Goal: Ask a question: Seek information or help from site administrators or community

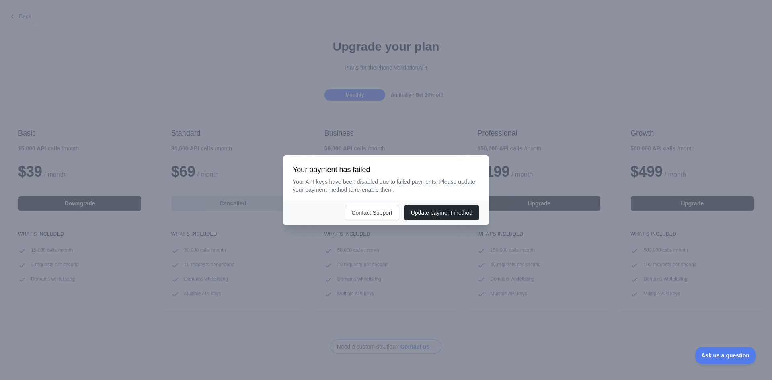
click at [581, 44] on div at bounding box center [386, 190] width 772 height 380
click at [365, 209] on button "Contact Support" at bounding box center [372, 212] width 54 height 15
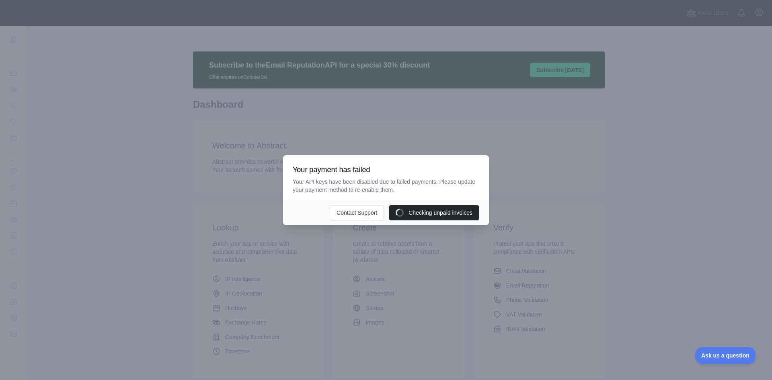
click at [757, 10] on div at bounding box center [386, 190] width 772 height 380
click at [369, 216] on button "Contact Support" at bounding box center [372, 212] width 54 height 15
click at [0, 200] on div at bounding box center [386, 190] width 772 height 380
click at [87, 21] on div at bounding box center [386, 190] width 772 height 380
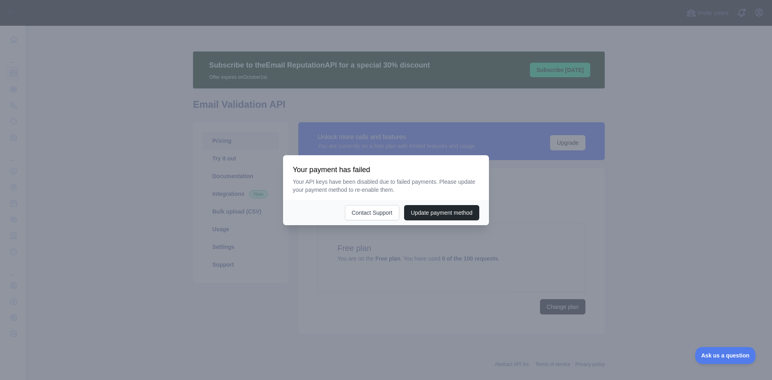
click at [573, 131] on div at bounding box center [386, 190] width 772 height 380
click at [511, 43] on div at bounding box center [386, 190] width 772 height 380
click at [364, 217] on button "Contact Support" at bounding box center [372, 212] width 54 height 15
click at [361, 217] on button "Contact Support" at bounding box center [372, 212] width 54 height 15
click at [565, 206] on div at bounding box center [386, 190] width 772 height 380
